Goal: Task Accomplishment & Management: Manage account settings

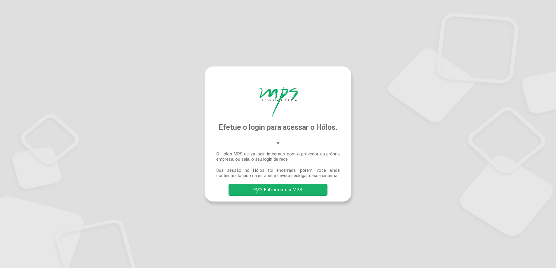
click at [278, 192] on span "Entrar com a MPS" at bounding box center [283, 190] width 39 height 6
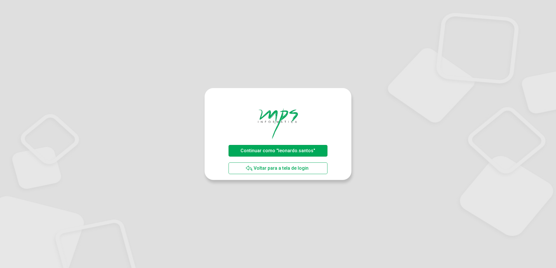
click at [255, 148] on span "Continuar como "leonardo.santos"" at bounding box center [277, 151] width 75 height 6
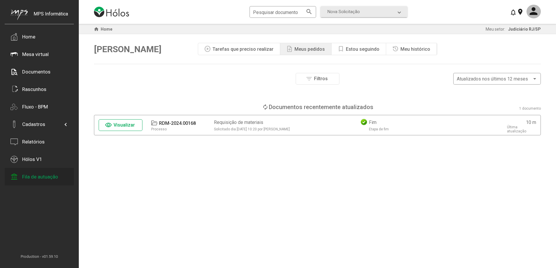
click at [41, 178] on div "Fila de autuação" at bounding box center [40, 177] width 36 height 6
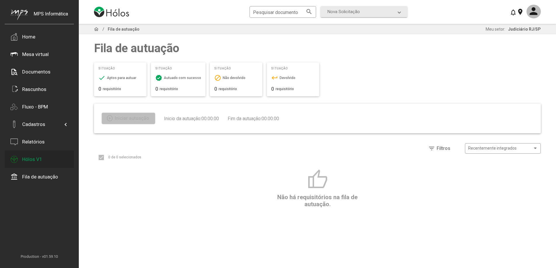
click at [34, 160] on div "Hólos V1" at bounding box center [32, 159] width 20 height 6
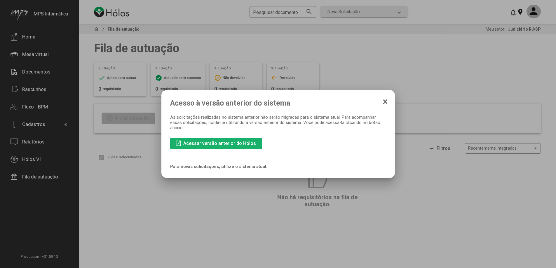
click at [231, 142] on span "Acessar versão anterior do Hólos" at bounding box center [219, 144] width 73 height 6
click at [448, 106] on div at bounding box center [278, 134] width 556 height 268
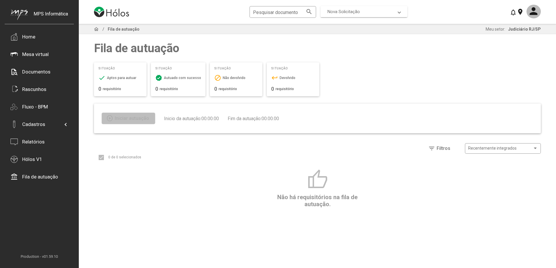
click at [348, 11] on span "Nova Solicitação" at bounding box center [343, 11] width 32 height 5
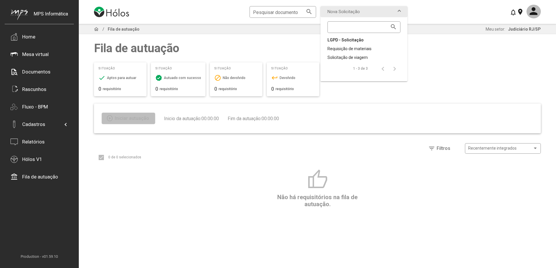
click at [342, 39] on div "LGPD - Solicitação" at bounding box center [363, 40] width 73 height 6
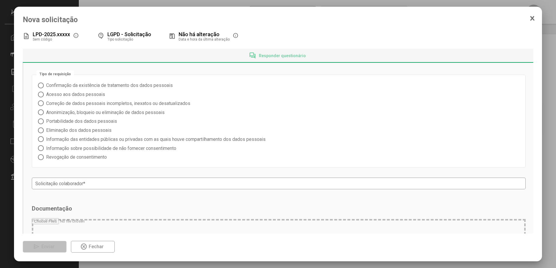
click at [550, 66] on div at bounding box center [278, 134] width 556 height 268
drag, startPoint x: 192, startPoint y: 3, endPoint x: 181, endPoint y: 2, distance: 10.8
click at [189, 2] on div at bounding box center [278, 134] width 556 height 268
drag, startPoint x: 181, startPoint y: 2, endPoint x: 176, endPoint y: 3, distance: 5.4
click at [178, 3] on div at bounding box center [278, 134] width 556 height 268
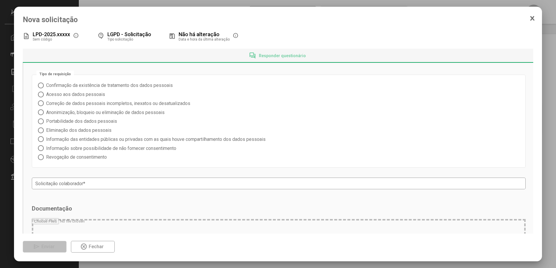
click at [174, 3] on div at bounding box center [278, 134] width 556 height 268
click at [173, 4] on div at bounding box center [278, 134] width 556 height 268
drag, startPoint x: 547, startPoint y: 119, endPoint x: 548, endPoint y: 122, distance: 3.0
click at [547, 120] on div at bounding box center [278, 134] width 556 height 268
click at [549, 124] on div at bounding box center [278, 134] width 556 height 268
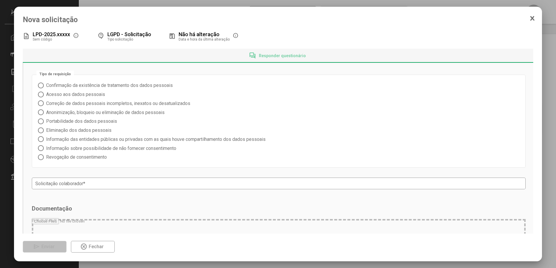
click at [550, 124] on div at bounding box center [278, 134] width 556 height 268
drag, startPoint x: 550, startPoint y: 124, endPoint x: 548, endPoint y: 97, distance: 26.6
click at [550, 123] on div at bounding box center [278, 134] width 556 height 268
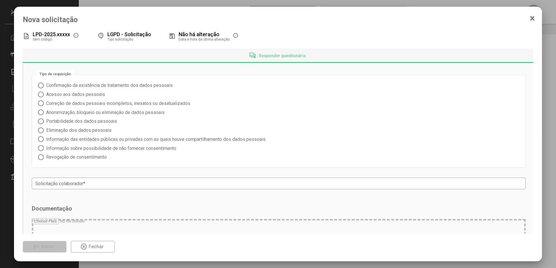
click at [534, 19] on icon at bounding box center [532, 18] width 5 height 6
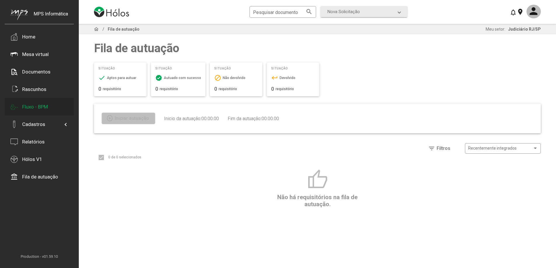
click at [35, 109] on div "Fluxo - BPM" at bounding box center [35, 107] width 26 height 6
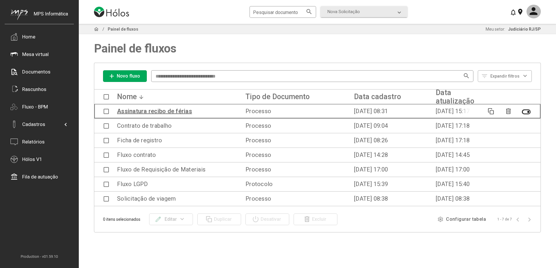
click at [164, 113] on div "Assinatura recibo de férias" at bounding box center [154, 111] width 75 height 6
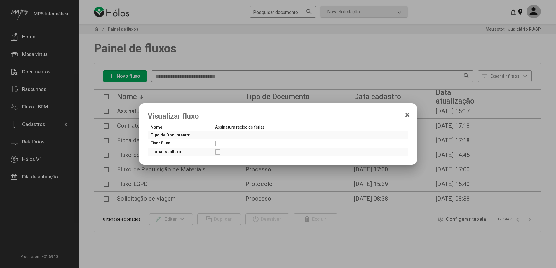
click at [355, 90] on div at bounding box center [278, 134] width 556 height 268
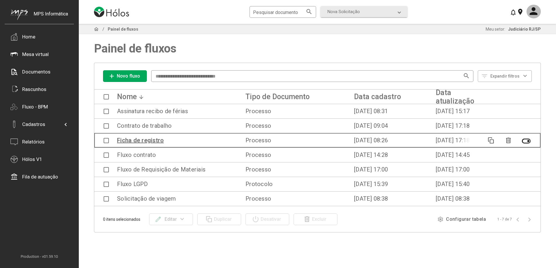
click at [144, 141] on div "Ficha de registro" at bounding box center [140, 140] width 47 height 6
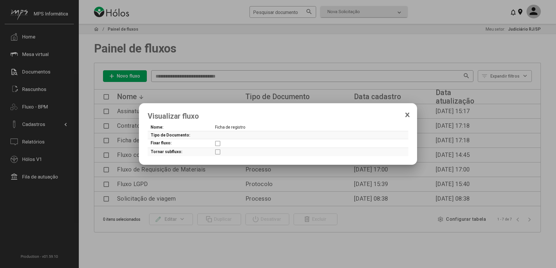
click at [461, 179] on div at bounding box center [278, 134] width 556 height 268
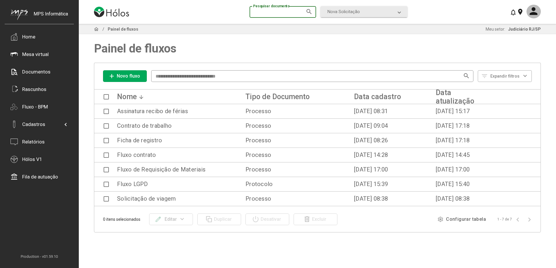
click at [303, 11] on input "Pesquisar documento" at bounding box center [279, 12] width 53 height 5
click at [310, 11] on mat-icon "search" at bounding box center [309, 11] width 7 height 7
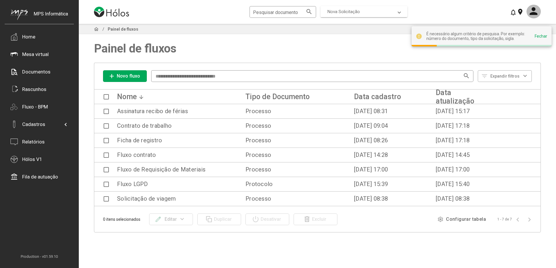
click at [348, 13] on span "Nova Solicitação" at bounding box center [343, 11] width 32 height 5
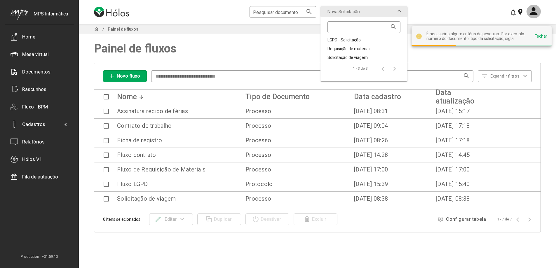
click at [339, 61] on div "1 - 3 de 3" at bounding box center [361, 68] width 79 height 16
click at [339, 58] on div "Solicitação de viagem" at bounding box center [363, 58] width 73 height 6
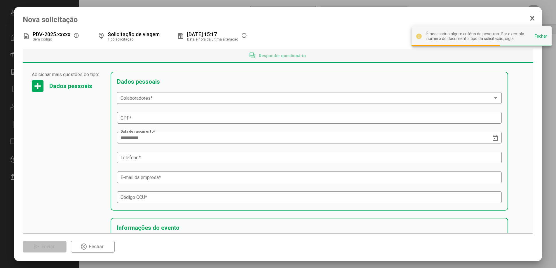
scroll to position [142, 0]
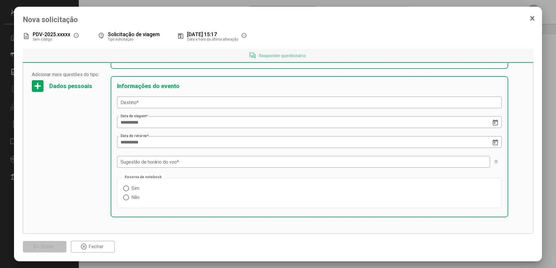
click at [541, 201] on mat-dialog-container "**********" at bounding box center [278, 134] width 528 height 255
drag, startPoint x: 550, startPoint y: 199, endPoint x: 550, endPoint y: 196, distance: 3.2
click at [550, 198] on div at bounding box center [278, 134] width 556 height 268
click at [550, 196] on div at bounding box center [278, 134] width 556 height 268
click at [541, 194] on div "**********" at bounding box center [278, 134] width 556 height 268
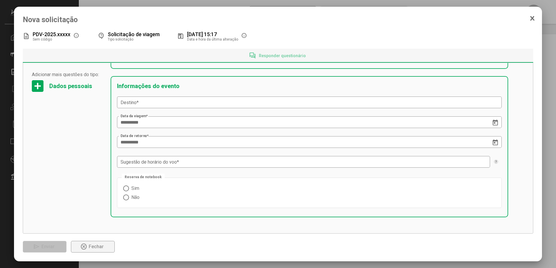
click at [94, 249] on span "Fechar" at bounding box center [96, 247] width 15 height 6
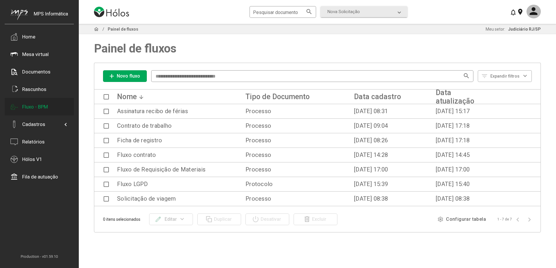
click at [31, 105] on div "Fluxo - BPM" at bounding box center [35, 107] width 26 height 6
click at [35, 75] on div "Documentos" at bounding box center [39, 72] width 69 height 18
